Goal: Task Accomplishment & Management: Complete application form

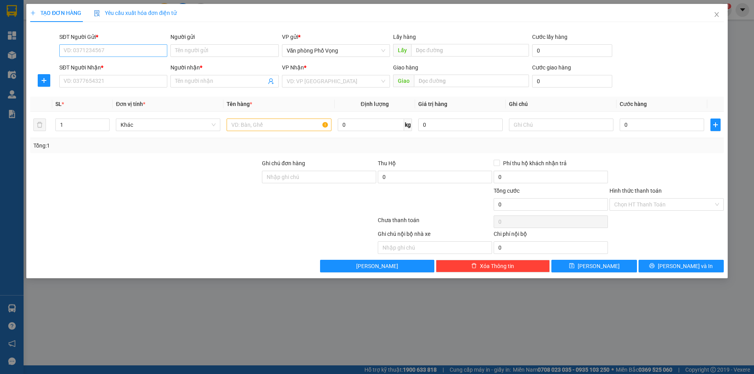
click at [141, 52] on input "SĐT Người Gửi *" at bounding box center [113, 50] width 108 height 13
drag, startPoint x: 141, startPoint y: 52, endPoint x: 247, endPoint y: 12, distance: 112.8
click at [141, 52] on input "SĐT Người Gửi *" at bounding box center [113, 50] width 108 height 13
click at [107, 67] on div "0975051423" at bounding box center [113, 66] width 99 height 9
type input "0975051423"
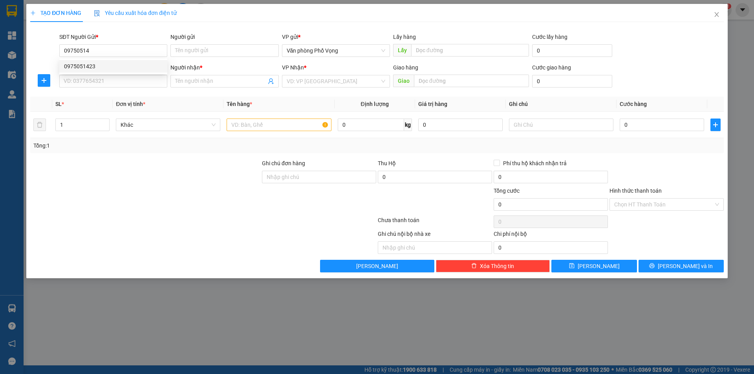
type input "0813695395"
type input "thế anh"
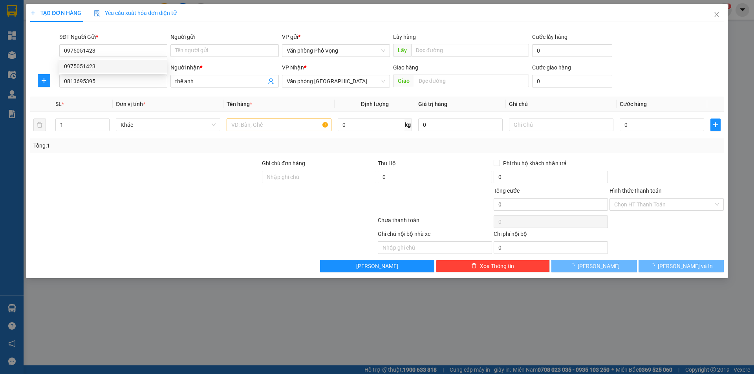
type input "40.000"
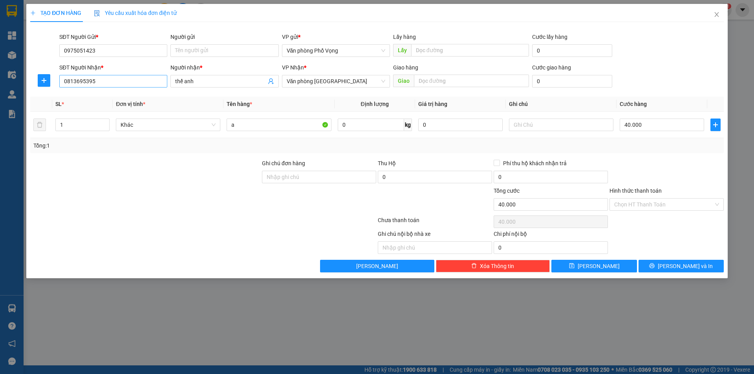
type input "0975051423"
click at [111, 82] on input "0813695395" at bounding box center [113, 81] width 108 height 13
click at [83, 99] on div "0354353748 - Lộc" at bounding box center [113, 97] width 99 height 9
type input "0354353748"
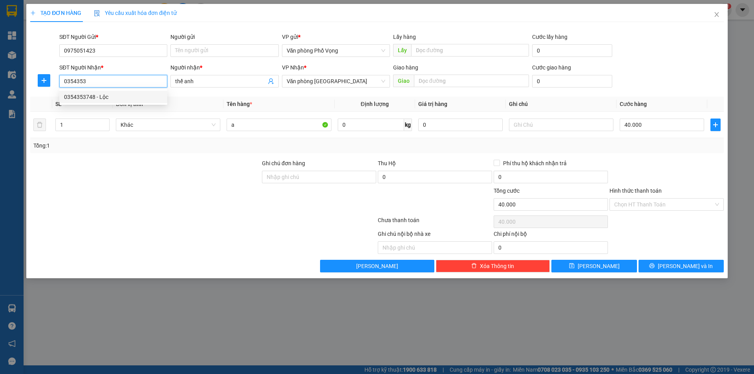
type input "Lộc"
type input "0354353748"
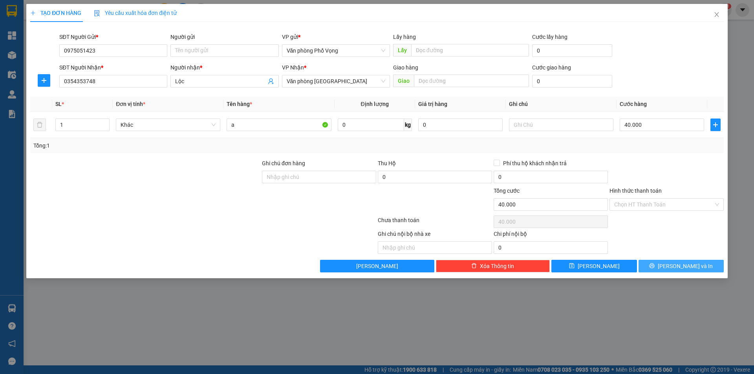
click at [682, 264] on span "[PERSON_NAME] và In" at bounding box center [684, 266] width 55 height 9
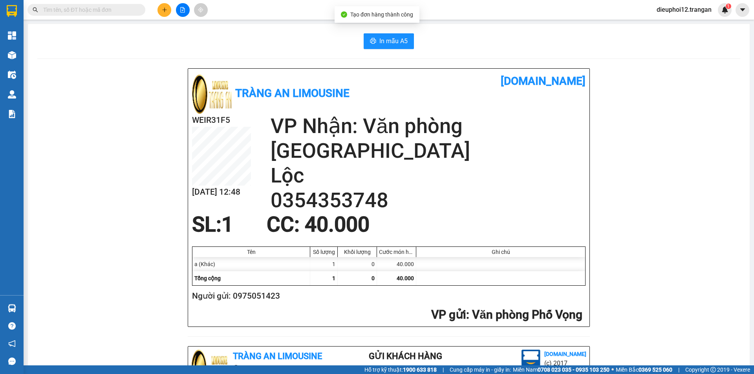
scroll to position [229, 0]
